Goal: Transaction & Acquisition: Subscribe to service/newsletter

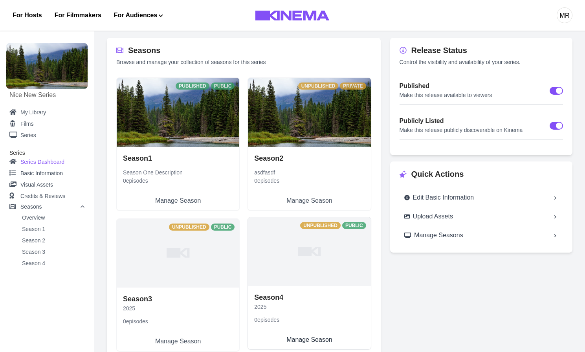
scroll to position [7, 0]
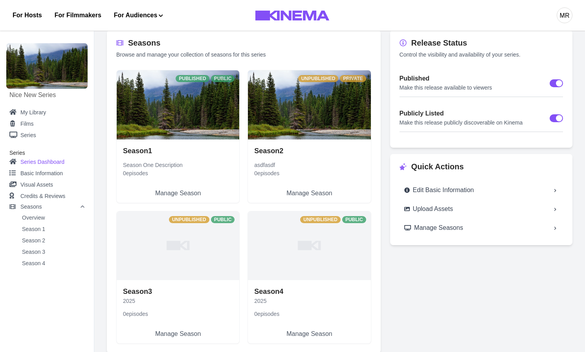
click at [567, 23] on button "MR" at bounding box center [565, 15] width 16 height 31
click at [522, 46] on div "Dashboard" at bounding box center [524, 44] width 86 height 22
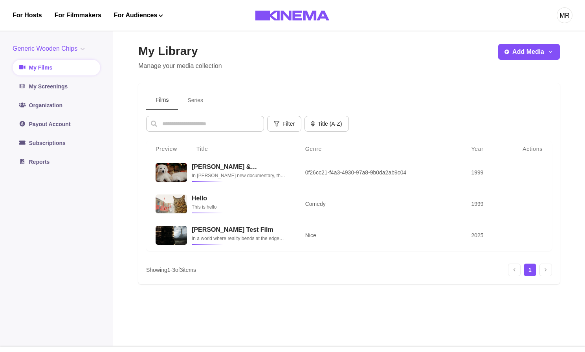
click at [79, 53] on div "Generic Wooden Chips Generic Wooden Chips No Projects Org Test Org Test Org II …" at bounding box center [57, 107] width 88 height 126
click at [74, 47] on button "Generic Wooden Chips" at bounding box center [50, 48] width 75 height 9
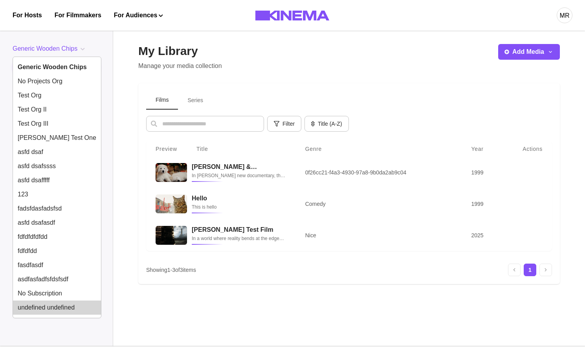
click at [61, 307] on button "undefined undefined" at bounding box center [57, 308] width 88 height 14
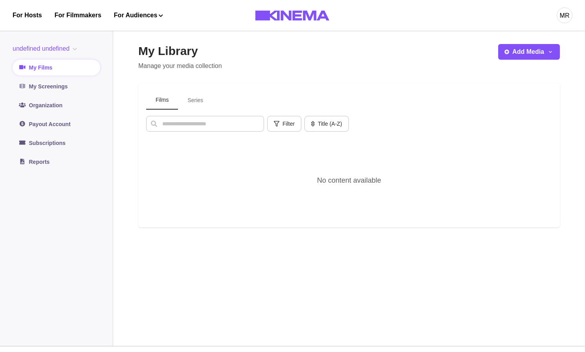
click at [79, 41] on aside "undefined undefined Generic Wooden Chips No Projects Org Test Org Test Org II T…" at bounding box center [56, 185] width 113 height 321
click at [79, 52] on button "undefined undefined" at bounding box center [47, 48] width 68 height 9
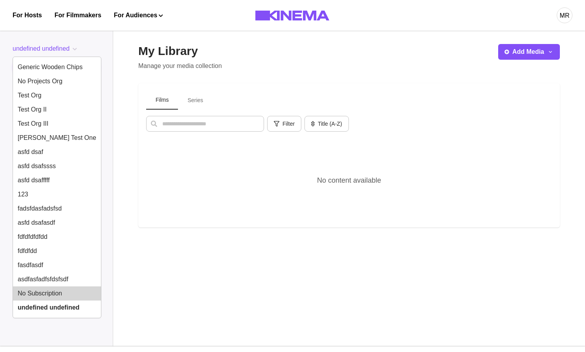
click at [59, 288] on button "No Subscription" at bounding box center [57, 293] width 88 height 14
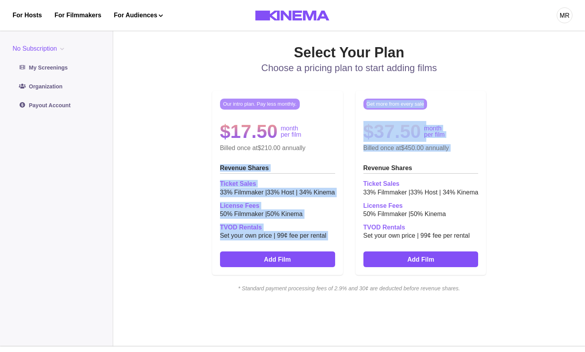
drag, startPoint x: 309, startPoint y: 148, endPoint x: 427, endPoint y: 164, distance: 119.0
click at [427, 164] on div "Our intro plan. Pay less monthly. $17.50 month per film Billed once at $210.00 …" at bounding box center [349, 182] width 422 height 197
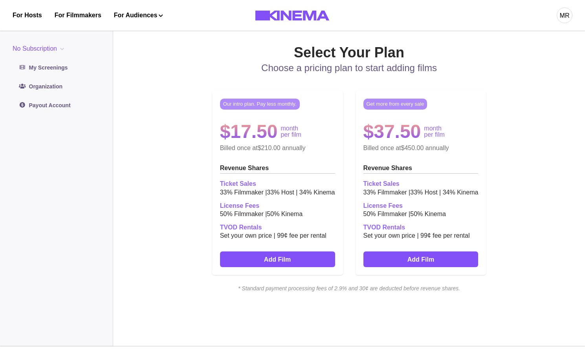
click at [450, 168] on h2 "Revenue Shares" at bounding box center [420, 168] width 115 height 9
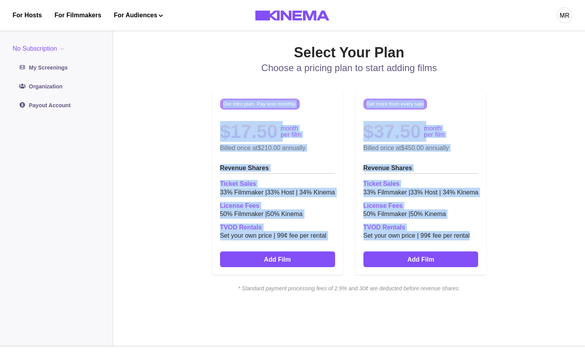
drag, startPoint x: 480, startPoint y: 239, endPoint x: 176, endPoint y: 98, distance: 335.6
click at [176, 98] on div "Our intro plan. Pay less monthly. $17.50 month per film Billed once at $210.00 …" at bounding box center [349, 182] width 422 height 197
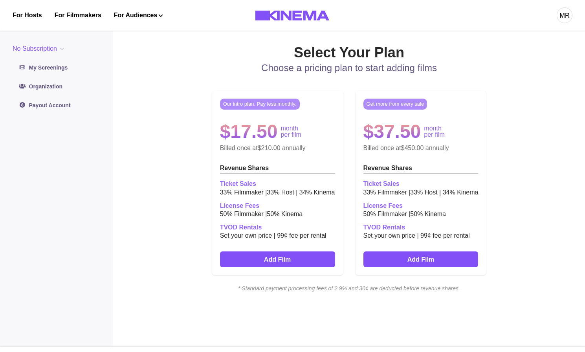
click at [189, 150] on div "Our intro plan. Pay less monthly. $17.50 month per film Billed once at $210.00 …" at bounding box center [349, 182] width 422 height 197
click at [294, 295] on div "Select Your Plan Choose a pricing plan to start adding films Our intro plan. Pa…" at bounding box center [349, 186] width 422 height 284
click at [294, 293] on div "Select Your Plan Choose a pricing plan to start adding films Our intro plan. Pa…" at bounding box center [349, 186] width 422 height 284
click at [294, 292] on icon "* Standard payment processing fees of 2.9% and 30¢ are deducted before revenue …" at bounding box center [349, 288] width 422 height 8
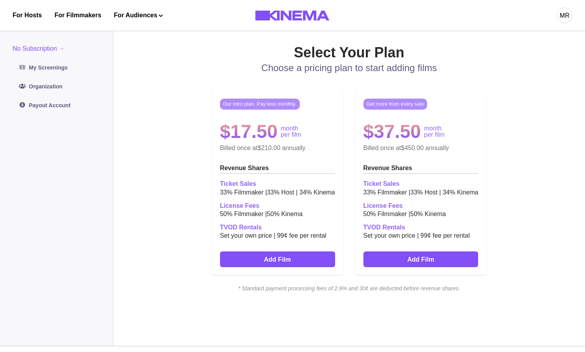
click at [294, 288] on icon "* Standard payment processing fees of 2.9% and 30¢ are deducted before revenue …" at bounding box center [349, 288] width 422 height 8
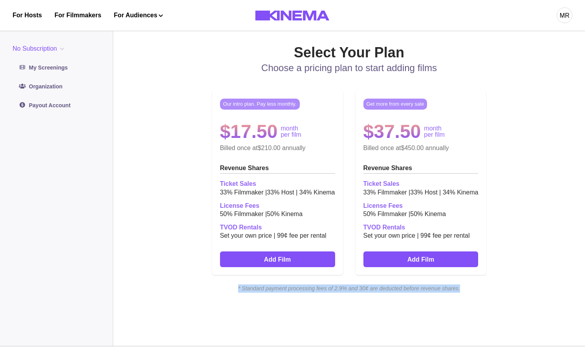
click at [294, 288] on icon "* Standard payment processing fees of 2.9% and 30¢ are deducted before revenue …" at bounding box center [349, 288] width 422 height 8
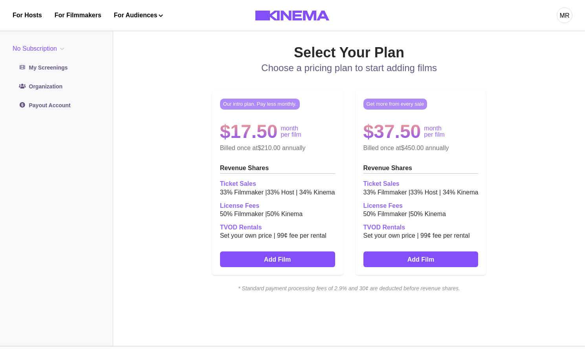
click at [347, 151] on div "Our intro plan. Pay less monthly. $17.50 month per film Billed once at $210.00 …" at bounding box center [349, 182] width 422 height 197
click at [324, 197] on p "33 % Filmmaker | 33 % Host | 34 % Kinema" at bounding box center [277, 192] width 115 height 9
click at [398, 178] on div "Get more from every sale $37.50 month per film Billed once at $450.00 annually …" at bounding box center [421, 183] width 131 height 184
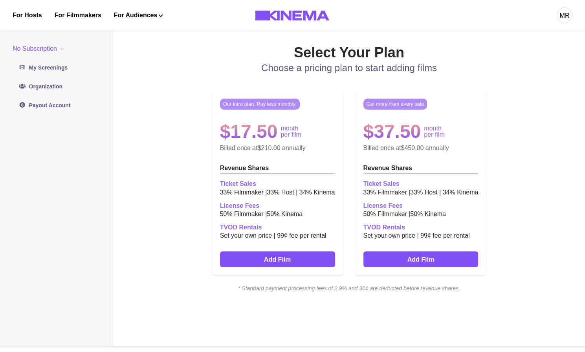
click at [305, 269] on div "Our intro plan. Pay less monthly. $17.50 month per film Billed once at $210.00 …" at bounding box center [277, 183] width 131 height 184
click at [299, 266] on link "Add Film" at bounding box center [277, 259] width 115 height 16
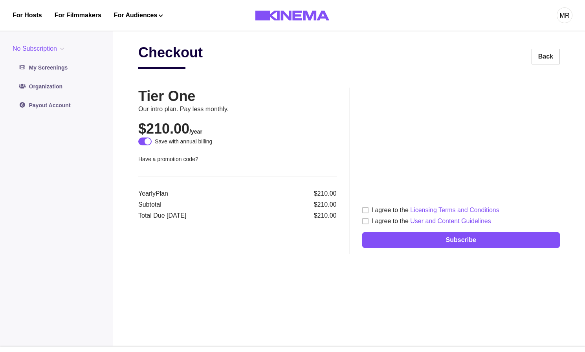
click at [578, 268] on main "Checkout Back Tier One Our intro plan. Pay less monthly. $210.00 /year Save wit…" at bounding box center [349, 185] width 472 height 321
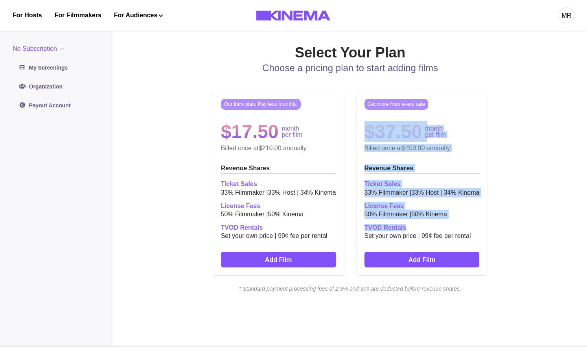
drag, startPoint x: 539, startPoint y: 101, endPoint x: 512, endPoint y: 225, distance: 126.7
click at [512, 225] on div "Our intro plan. Pay less monthly. $17.50 month per film Billed once at $210.00 …" at bounding box center [349, 182] width 423 height 197
click at [519, 186] on div "Our intro plan. Pay less monthly. $17.50 month per film Billed once at $210.00 …" at bounding box center [349, 182] width 423 height 197
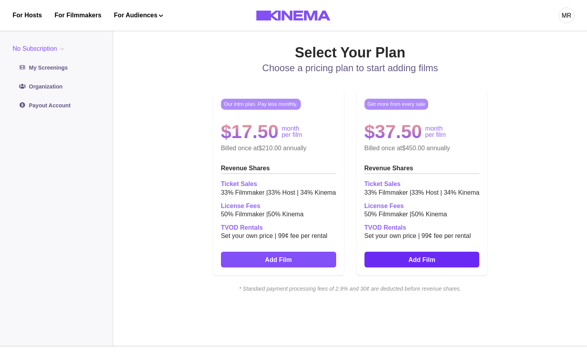
click at [414, 256] on link "Add Film" at bounding box center [421, 259] width 115 height 16
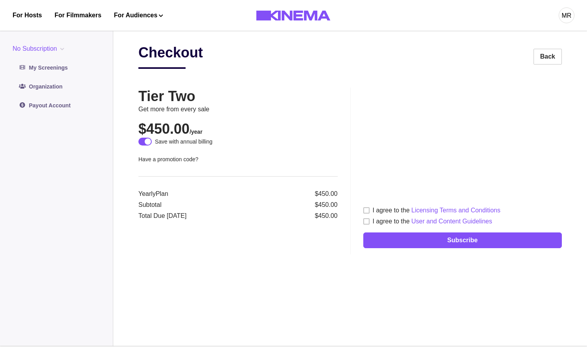
click at [192, 52] on h2 "Checkout" at bounding box center [170, 56] width 64 height 25
copy h2 "Checkout"
click at [558, 50] on link "Back" at bounding box center [547, 57] width 28 height 16
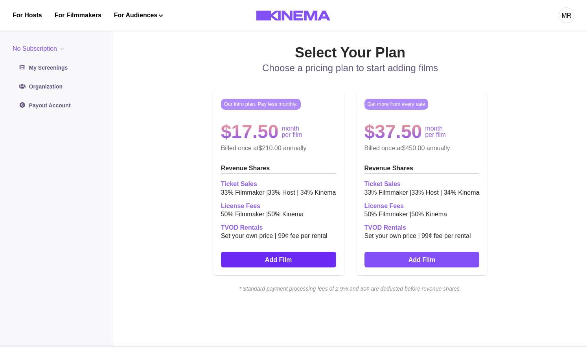
click at [271, 258] on link "Add Film" at bounding box center [278, 259] width 115 height 16
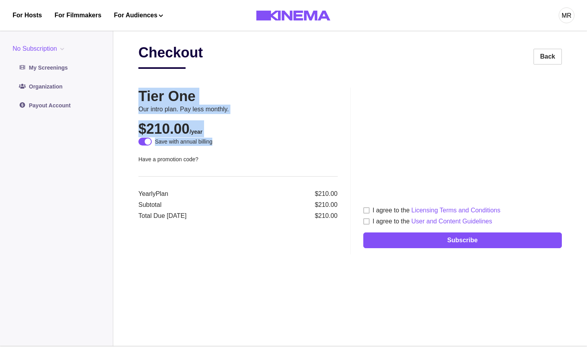
drag, startPoint x: 128, startPoint y: 85, endPoint x: 198, endPoint y: 167, distance: 106.8
click at [198, 167] on main "Checkout Back Tier One Our intro plan. Pay less monthly. $210.00 /year Save wit…" at bounding box center [349, 185] width 473 height 321
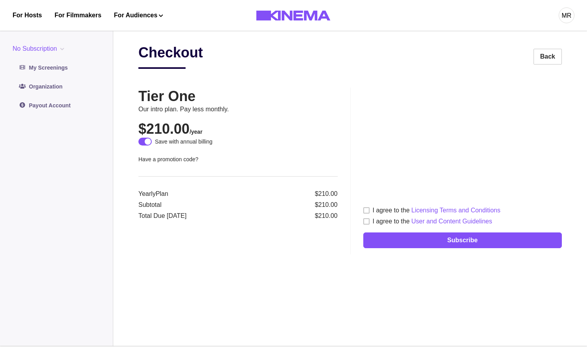
click at [271, 265] on div "Checkout Back Tier One Our intro plan. Pay less monthly. $210.00 /year Save wit…" at bounding box center [349, 185] width 423 height 283
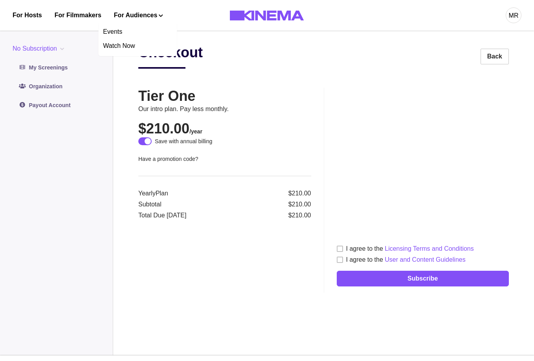
click at [134, 58] on main "Checkout Back Tier One Our intro plan. Pay less monthly. $210.00 /year Save wit…" at bounding box center [323, 190] width 421 height 331
click at [56, 47] on button "No Subscription" at bounding box center [40, 48] width 55 height 9
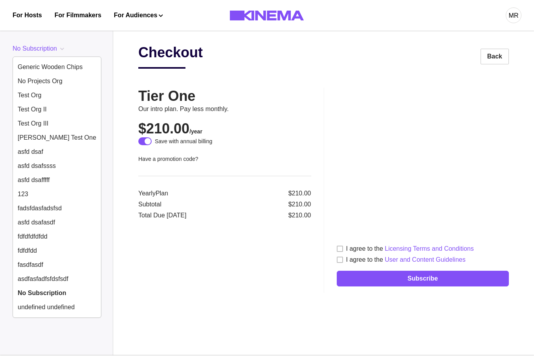
click at [205, 209] on div "Yearly Plan $210.00 Subtotal $210.00 Total Due Today $210.00" at bounding box center [224, 204] width 173 height 31
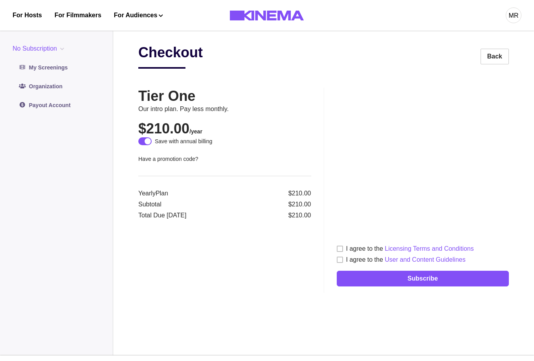
click at [519, 8] on button "MR" at bounding box center [514, 15] width 16 height 31
click at [457, 108] on div "Account Settings" at bounding box center [472, 112] width 86 height 22
click at [179, 41] on main "Checkout Back Tier One Our intro plan. Pay less monthly. $210.00 /year Save wit…" at bounding box center [323, 190] width 421 height 331
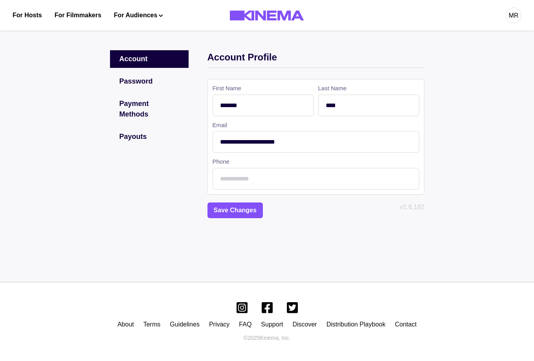
drag, startPoint x: 309, startPoint y: 146, endPoint x: 92, endPoint y: 144, distance: 216.9
click at [92, 144] on div "**********" at bounding box center [267, 134] width 525 height 168
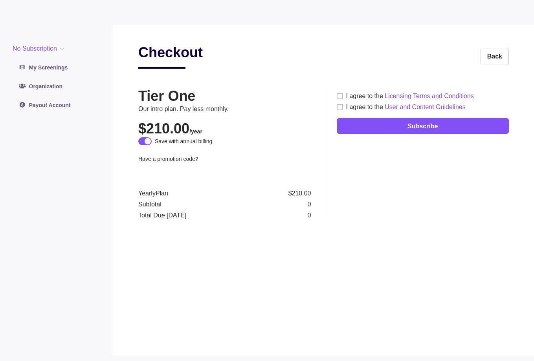
click at [53, 52] on button "No Subscription" at bounding box center [40, 48] width 55 height 9
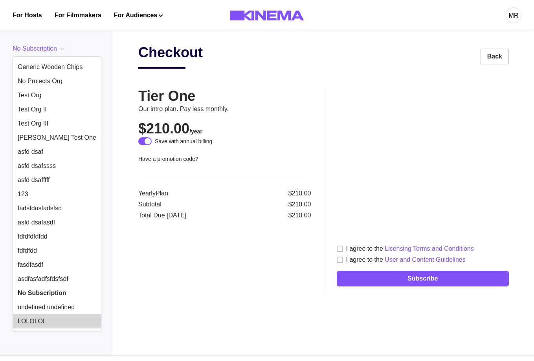
click at [38, 316] on button "LOLOLOL" at bounding box center [57, 322] width 88 height 14
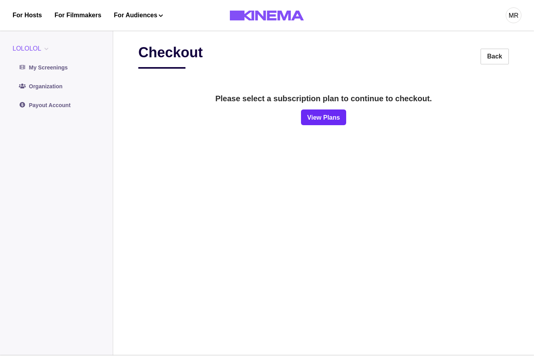
click at [323, 117] on link "View Plans" at bounding box center [323, 118] width 45 height 16
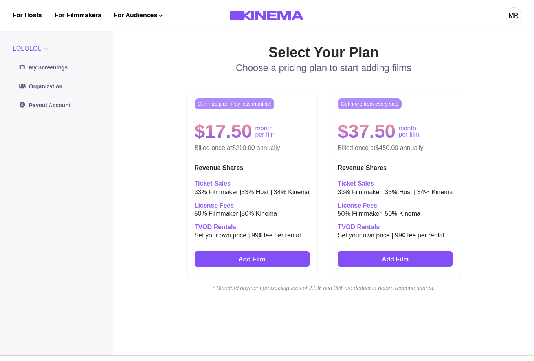
drag, startPoint x: 339, startPoint y: 116, endPoint x: 329, endPoint y: 115, distance: 10.2
click at [329, 115] on div "Our intro plan. Pay less monthly. $17.50 month per film Billed once at $210.00 …" at bounding box center [323, 182] width 370 height 197
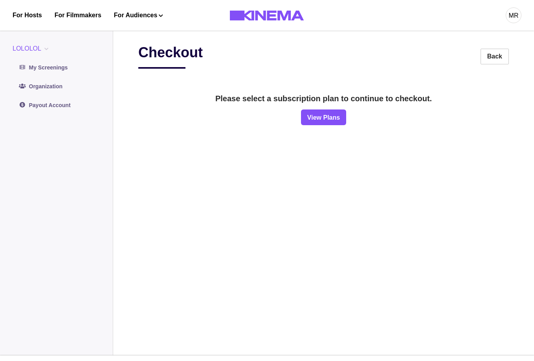
click at [287, 107] on div "Please select a subscription plan to continue to checkout. View Plans" at bounding box center [323, 103] width 370 height 44
click at [320, 120] on link "View Plans" at bounding box center [323, 118] width 45 height 16
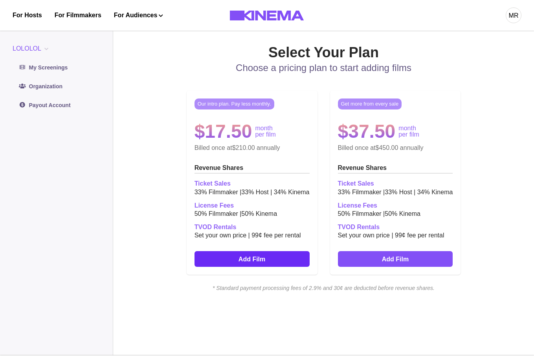
click at [257, 260] on link "Add Film" at bounding box center [251, 259] width 115 height 16
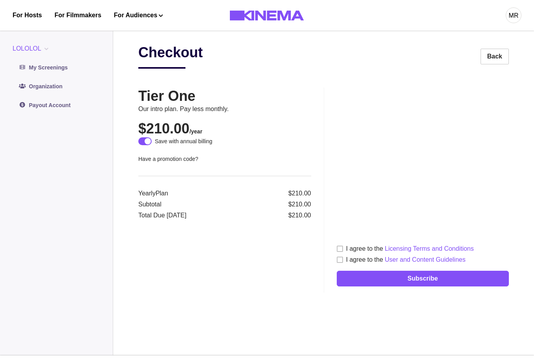
click at [343, 251] on label "I agree to the Licensing Terms and Conditions" at bounding box center [405, 248] width 137 height 9
click at [343, 265] on form "I agree to the Licensing Terms and Conditions I agree to the User and Content G…" at bounding box center [423, 268] width 172 height 49
click at [340, 260] on span at bounding box center [340, 260] width 6 height 6
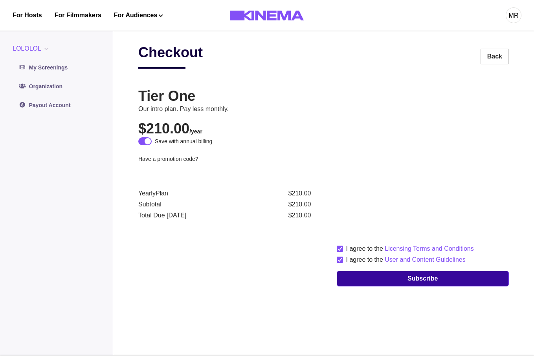
click at [395, 279] on button "Subscribe" at bounding box center [423, 279] width 172 height 16
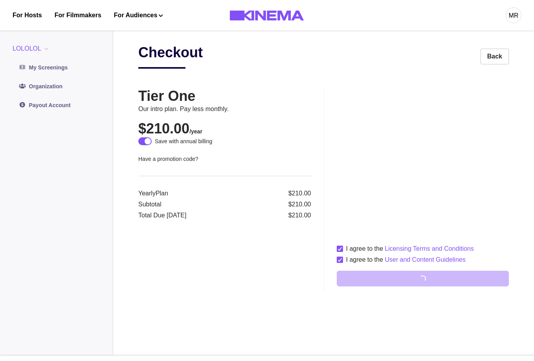
click at [287, 56] on div "Checkout Back" at bounding box center [323, 56] width 370 height 25
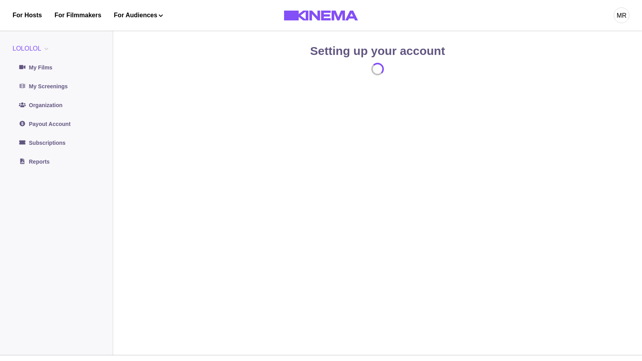
click at [262, 165] on div "Setting up your account Loading..." at bounding box center [377, 190] width 479 height 293
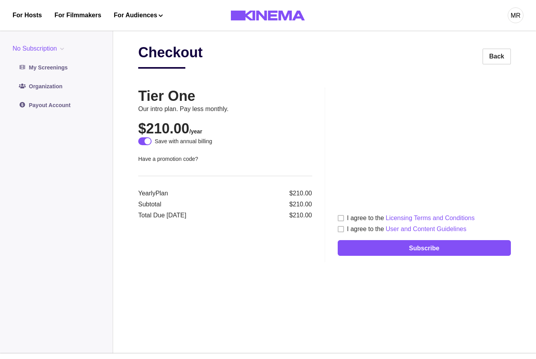
drag, startPoint x: 134, startPoint y: 50, endPoint x: 253, endPoint y: 145, distance: 152.0
click at [253, 145] on div "For Hosts For Filmmakers For Audiences Events Watch Now MR No Subscription Gene…" at bounding box center [268, 216] width 536 height 433
drag, startPoint x: 396, startPoint y: 209, endPoint x: 381, endPoint y: 209, distance: 15.3
click at [0, 102] on div "No Subscription Generic Wooden Chips No Projects Org Test Org Test Org II Test …" at bounding box center [268, 189] width 536 height 329
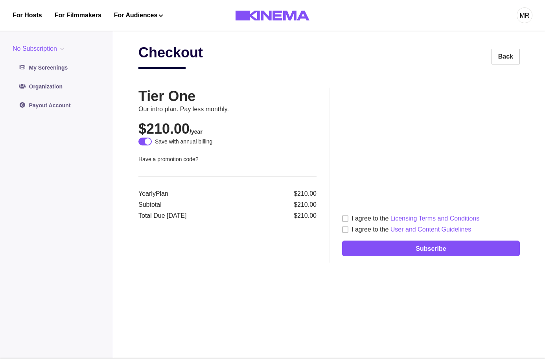
click at [67, 45] on button "No Subscription" at bounding box center [40, 48] width 55 height 9
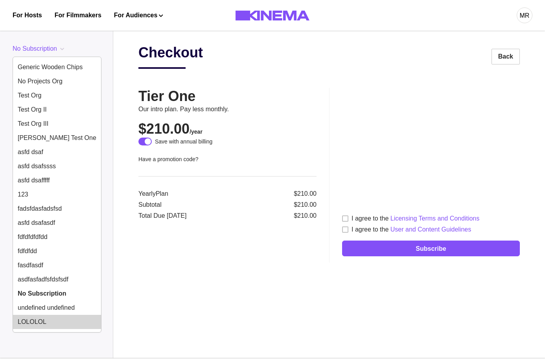
click at [46, 319] on button "LOLOLOL" at bounding box center [57, 322] width 88 height 14
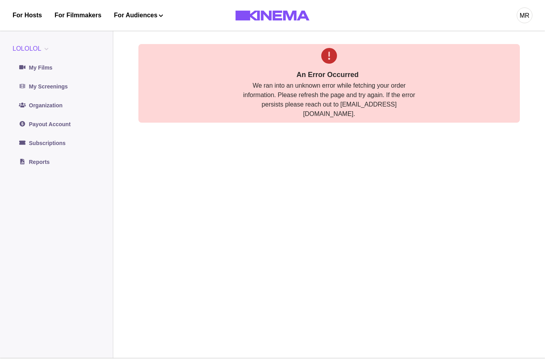
click at [275, 156] on div "An Error Occurred We ran into an unknown error while fetching your order inform…" at bounding box center [328, 191] width 381 height 295
click at [39, 53] on div "LOLOLOL Generic Wooden Chips No Projects Org Test Org Test Org II Test Org III …" at bounding box center [57, 107] width 88 height 126
click at [33, 48] on button "LOLOLOL" at bounding box center [32, 48] width 39 height 9
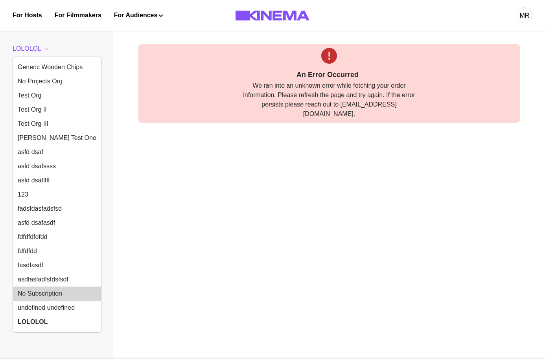
click at [47, 293] on button "No Subscription" at bounding box center [57, 293] width 88 height 14
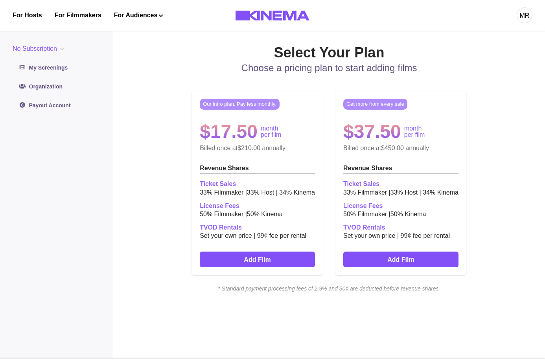
drag, startPoint x: 510, startPoint y: 110, endPoint x: 490, endPoint y: 110, distance: 19.6
click at [501, 110] on div "Our intro plan. Pay less monthly. $17.50 month per film Billed once at $210.00 …" at bounding box center [328, 182] width 381 height 197
click at [493, 268] on div "Our intro plan. Pay less monthly. $17.50 month per film Billed once at $210.00 …" at bounding box center [328, 182] width 381 height 197
click at [404, 272] on div "Get more from every sale $37.50 month per film Billed once at $450.00 annually …" at bounding box center [400, 183] width 131 height 184
click at [403, 264] on link "Add Film" at bounding box center [400, 259] width 115 height 16
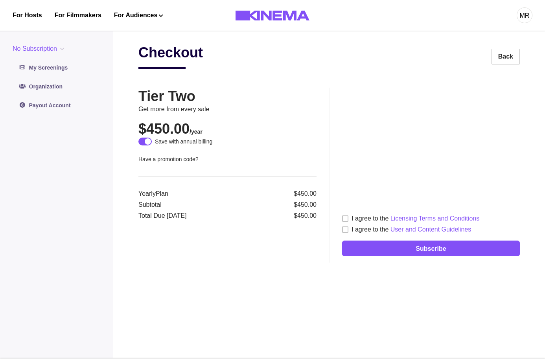
click at [200, 108] on p "Get more from every sale" at bounding box center [227, 109] width 178 height 9
click at [143, 141] on span at bounding box center [144, 142] width 13 height 8
click at [148, 140] on span at bounding box center [144, 142] width 13 height 8
click at [174, 62] on h2 "Checkout" at bounding box center [170, 56] width 64 height 25
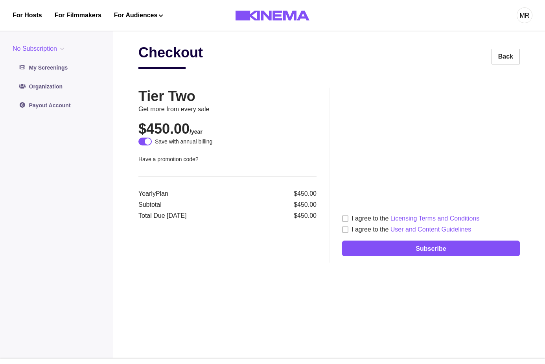
click at [174, 57] on h2 "Checkout" at bounding box center [170, 56] width 64 height 25
click at [162, 81] on div "Checkout Back Tier Two Get more from every sale $450.00 /year Save with annual …" at bounding box center [328, 191] width 381 height 295
click at [67, 48] on button "No Subscription" at bounding box center [40, 48] width 55 height 9
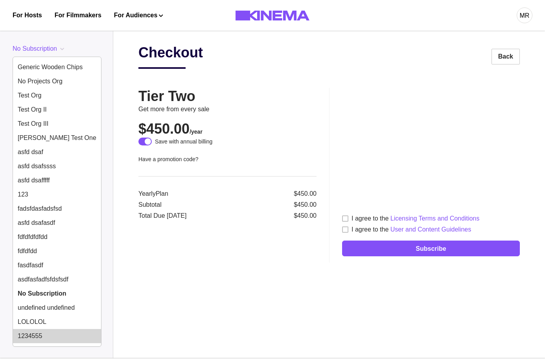
click at [31, 332] on button "1234555" at bounding box center [57, 336] width 88 height 14
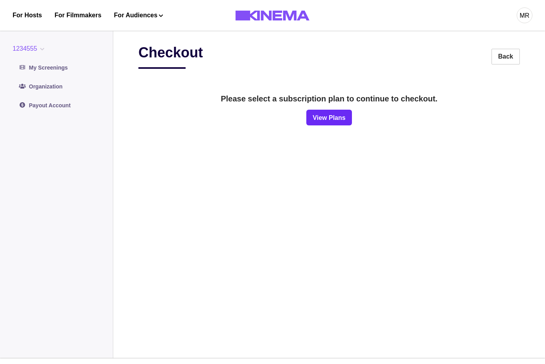
click at [319, 116] on link "View Plans" at bounding box center [328, 118] width 45 height 16
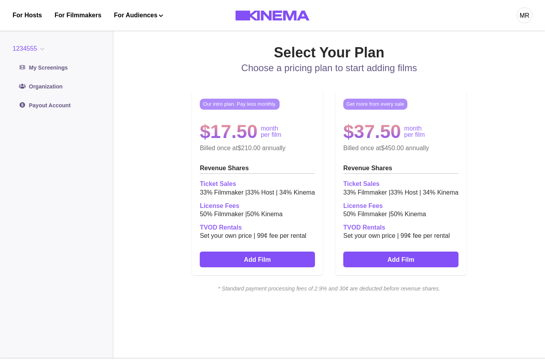
click at [125, 71] on main "Select Your Plan Choose a pricing plan to start adding films Our intro plan. Pa…" at bounding box center [328, 191] width 431 height 333
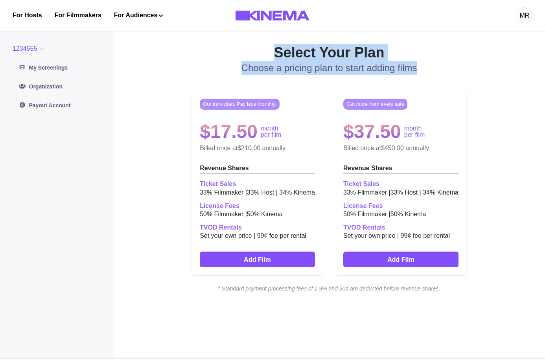
drag, startPoint x: 417, startPoint y: 69, endPoint x: 245, endPoint y: 48, distance: 173.0
click at [245, 48] on div "Select Your Plan Choose a pricing plan to start adding films Our intro plan. Pa…" at bounding box center [328, 168] width 381 height 249
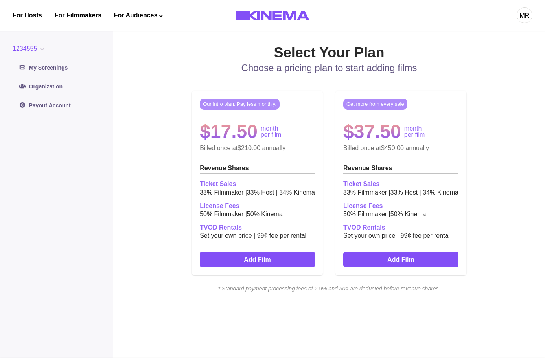
click at [288, 50] on h2 "Select Your Plan" at bounding box center [328, 52] width 381 height 17
click at [288, 43] on main "Select Your Plan Choose a pricing plan to start adding films Our intro plan. Pa…" at bounding box center [328, 191] width 431 height 333
click at [258, 70] on p "Choose a pricing plan to start adding films" at bounding box center [328, 68] width 381 height 14
click at [299, 254] on link "Add Film" at bounding box center [257, 259] width 115 height 16
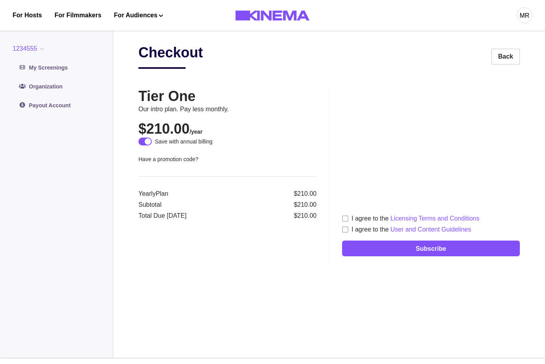
click at [369, 226] on div "I agree to the User and Content Guidelines" at bounding box center [410, 229] width 119 height 9
click at [365, 218] on div "I agree to the Licensing Terms and Conditions" at bounding box center [415, 218] width 128 height 9
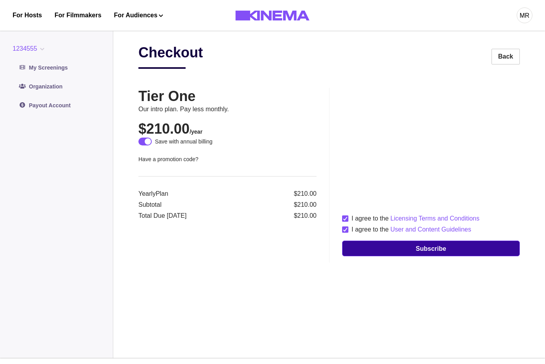
click at [389, 246] on button "Subscribe" at bounding box center [431, 248] width 178 height 16
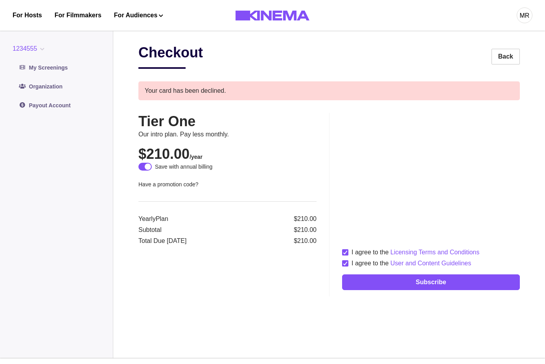
click at [229, 64] on div "Checkout Back" at bounding box center [328, 56] width 381 height 25
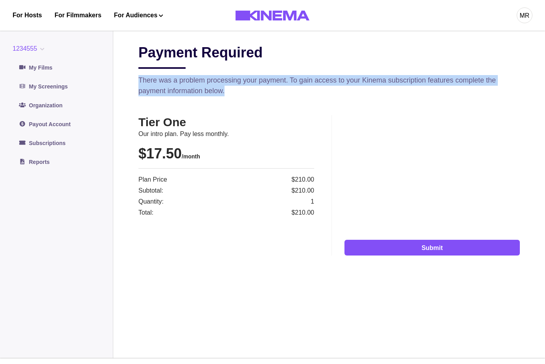
drag, startPoint x: 135, startPoint y: 80, endPoint x: 288, endPoint y: 91, distance: 152.8
click at [288, 91] on main "Payment Required There was a problem processing your payment. To gain access to…" at bounding box center [328, 191] width 431 height 333
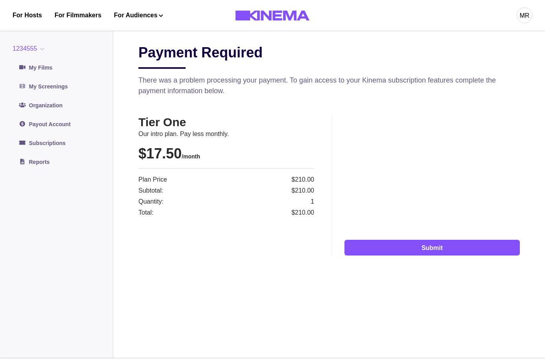
click at [298, 91] on p "There was a problem processing your payment. To gain access to your Kinema subs…" at bounding box center [328, 85] width 381 height 21
drag, startPoint x: 299, startPoint y: 80, endPoint x: 359, endPoint y: 80, distance: 60.1
click at [359, 80] on p "There was a problem processing your payment. To gain access to your Kinema subs…" at bounding box center [328, 85] width 381 height 21
click at [290, 101] on div "Payment Required There was a problem processing your payment. To gain access to…" at bounding box center [328, 149] width 381 height 211
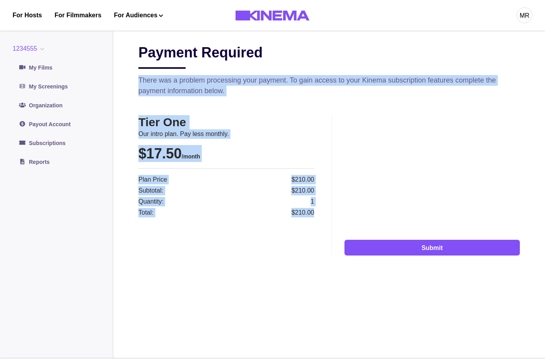
drag, startPoint x: 317, startPoint y: 212, endPoint x: 139, endPoint y: 77, distance: 223.8
click at [139, 77] on div "Payment Required There was a problem processing your payment. To gain access to…" at bounding box center [328, 149] width 381 height 211
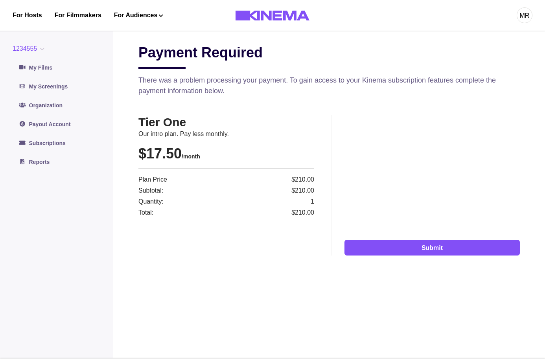
click at [166, 103] on div "Payment Required There was a problem processing your payment. To gain access to…" at bounding box center [328, 149] width 381 height 211
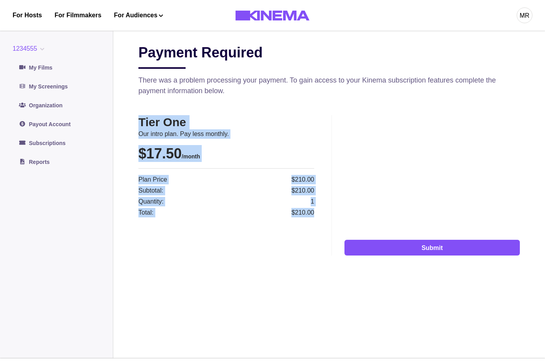
drag, startPoint x: 143, startPoint y: 111, endPoint x: 271, endPoint y: 249, distance: 187.4
click at [271, 249] on div "Payment Required There was a problem processing your payment. To gain access to…" at bounding box center [328, 149] width 381 height 211
click at [308, 257] on div "Payment Required There was a problem processing your payment. To gain access to…" at bounding box center [328, 191] width 381 height 295
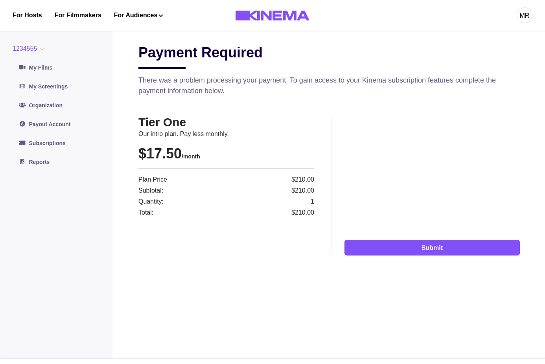
click at [196, 213] on p "Total:" at bounding box center [181, 212] width 87 height 9
click at [143, 138] on p "Our intro plan. Pay less monthly." at bounding box center [226, 133] width 176 height 9
drag, startPoint x: 138, startPoint y: 141, endPoint x: 133, endPoint y: 140, distance: 5.2
click at [133, 140] on main "Payment Required There was a problem processing your payment. To gain access to…" at bounding box center [328, 191] width 431 height 333
